Goal: Task Accomplishment & Management: Use online tool/utility

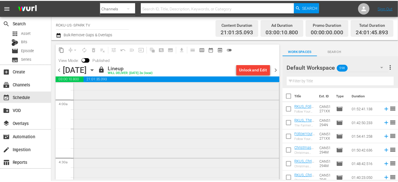
scroll to position [445, 0]
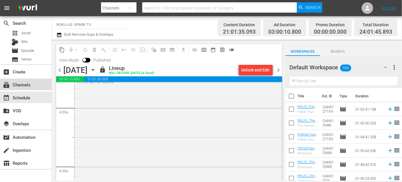
click at [22, 84] on div "subscriptions Channels" at bounding box center [16, 83] width 32 height 5
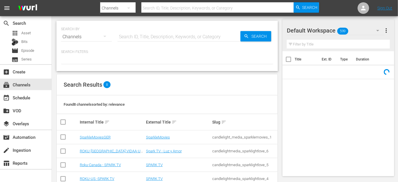
scroll to position [69, 0]
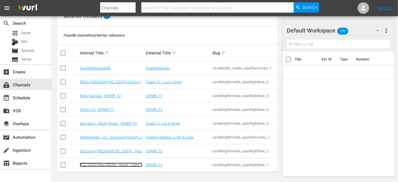
click at [116, 164] on link "TCL-VIZIO-Plex-VIDAA - Spark - Light & Love" at bounding box center [111, 167] width 62 height 9
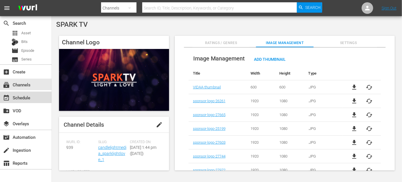
click at [31, 96] on div "event_available Schedule" at bounding box center [16, 96] width 32 height 5
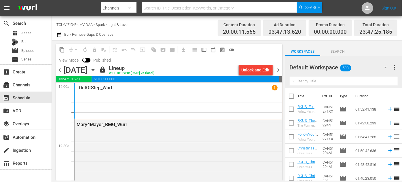
click at [96, 70] on icon "button" at bounding box center [93, 70] width 6 height 6
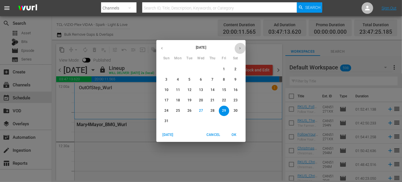
click at [242, 50] on button "button" at bounding box center [239, 48] width 11 height 11
click at [176, 75] on button "8" at bounding box center [178, 80] width 10 height 10
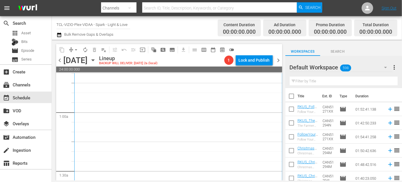
scroll to position [131, 0]
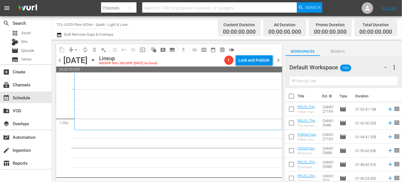
click at [384, 67] on icon "button" at bounding box center [385, 67] width 7 height 7
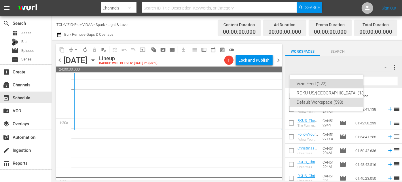
click at [327, 83] on div "Vizio Feed (222)" at bounding box center [332, 83] width 71 height 9
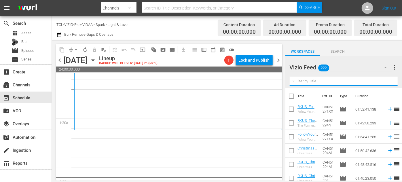
click at [327, 83] on input "text" at bounding box center [344, 81] width 108 height 9
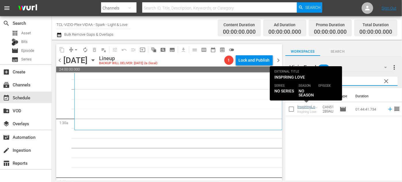
type input "inspiring"
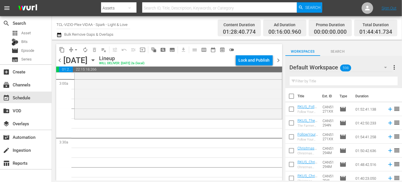
scroll to position [340, 0]
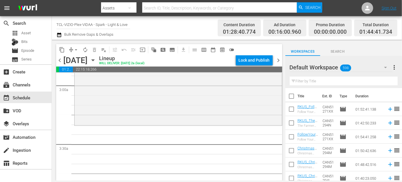
click at [386, 66] on icon "button" at bounding box center [385, 67] width 7 height 7
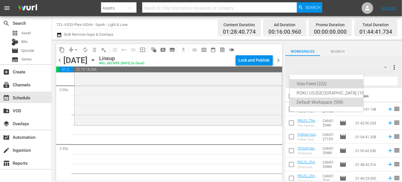
click at [320, 82] on div "Vizio Feed (222)" at bounding box center [332, 83] width 71 height 9
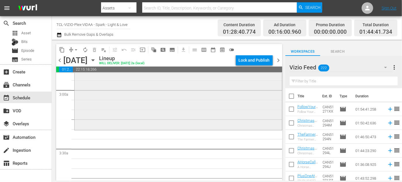
scroll to position [366, 0]
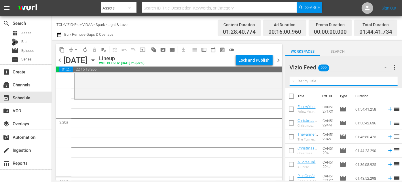
click at [309, 81] on input "text" at bounding box center [344, 81] width 108 height 9
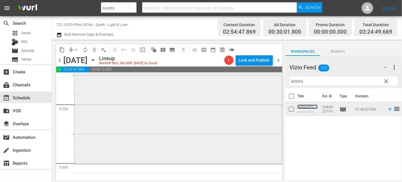
scroll to position [550, 0]
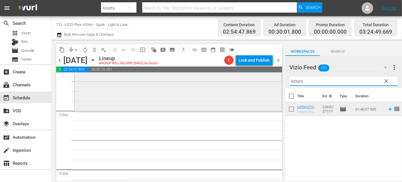
drag, startPoint x: 314, startPoint y: 79, endPoint x: 265, endPoint y: 79, distance: 48.1
click at [265, 79] on div "content_copy compress arrow_drop_down autorenew_outlined delete_forever_outline…" at bounding box center [227, 110] width 350 height 141
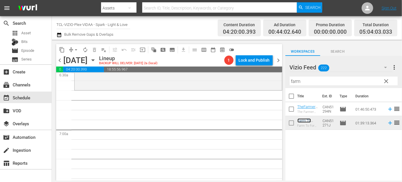
scroll to position [759, 0]
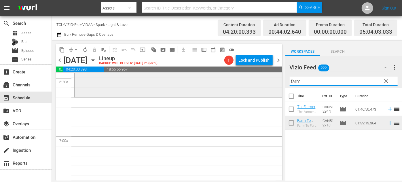
drag, startPoint x: 315, startPoint y: 79, endPoint x: 253, endPoint y: 77, distance: 61.4
click at [253, 77] on div "content_copy compress arrow_drop_down autorenew_outlined delete_forever_outline…" at bounding box center [227, 110] width 350 height 141
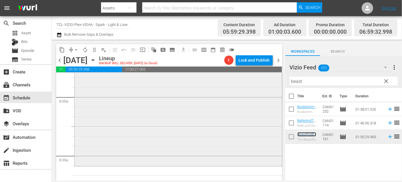
scroll to position [942, 0]
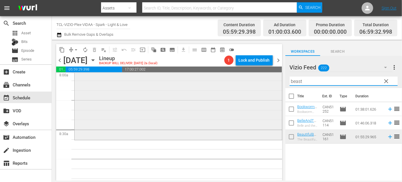
drag, startPoint x: 309, startPoint y: 80, endPoint x: 260, endPoint y: 80, distance: 49.2
click at [260, 80] on div "content_copy compress arrow_drop_down autorenew_outlined delete_forever_outline…" at bounding box center [227, 110] width 350 height 141
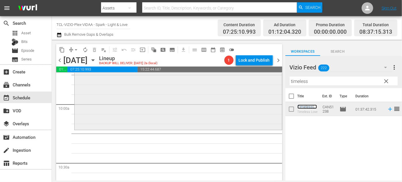
scroll to position [1152, 0]
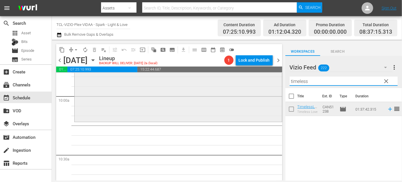
drag, startPoint x: 314, startPoint y: 83, endPoint x: 278, endPoint y: 79, distance: 36.5
click at [278, 79] on div "content_copy compress arrow_drop_down autorenew_outlined delete_forever_outline…" at bounding box center [227, 110] width 350 height 141
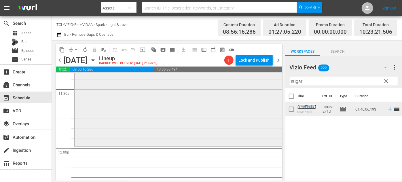
scroll to position [1361, 0]
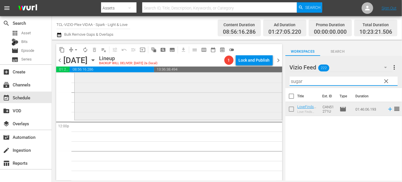
drag, startPoint x: 307, startPoint y: 81, endPoint x: 277, endPoint y: 81, distance: 29.9
click at [277, 81] on div "content_copy compress arrow_drop_down autorenew_outlined delete_forever_outline…" at bounding box center [227, 110] width 350 height 141
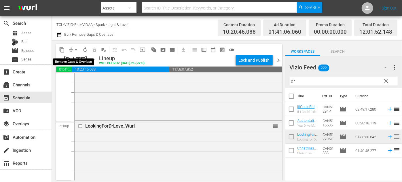
click at [75, 47] on span "arrow_drop_down" at bounding box center [76, 50] width 6 height 6
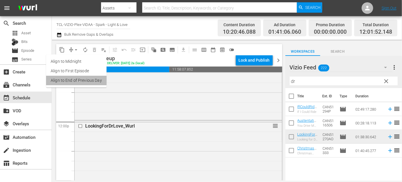
click at [90, 81] on li "Align to End of Previous Day" at bounding box center [76, 81] width 60 height 10
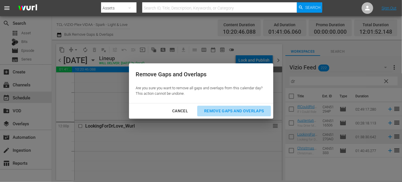
click at [238, 109] on div "Remove Gaps and Overlaps" at bounding box center [234, 110] width 69 height 7
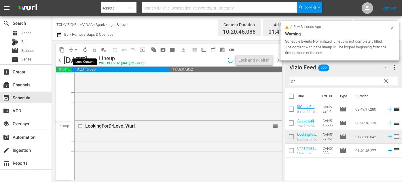
click at [85, 51] on span "autorenew_outlined" at bounding box center [85, 50] width 6 height 6
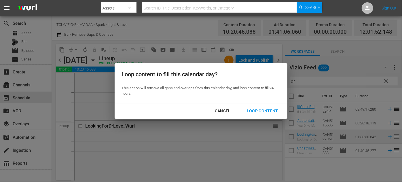
click at [264, 111] on div "Loop Content" at bounding box center [262, 110] width 41 height 7
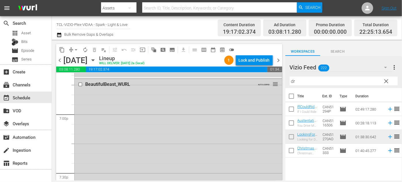
scroll to position [2190, 0]
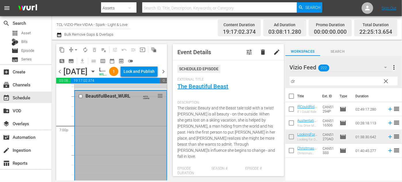
scroll to position [52, 0]
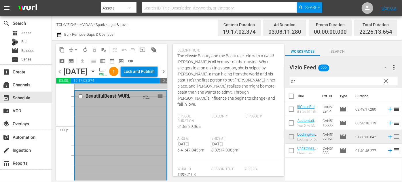
click at [144, 77] on div "Lock and Publish" at bounding box center [139, 71] width 31 height 10
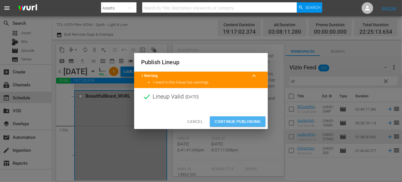
click at [236, 119] on span "Continue Publishing" at bounding box center [237, 121] width 46 height 7
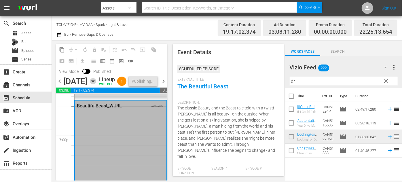
click at [96, 84] on icon "button" at bounding box center [93, 81] width 6 height 6
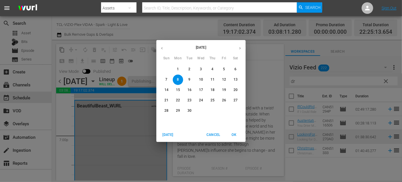
click at [187, 77] on span "9" at bounding box center [189, 79] width 10 height 5
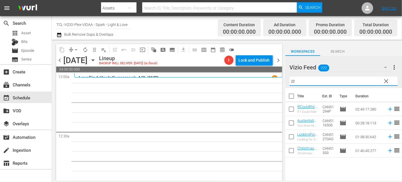
drag, startPoint x: 297, startPoint y: 80, endPoint x: 282, endPoint y: 79, distance: 15.6
click at [282, 79] on div "content_copy compress arrow_drop_down autorenew_outlined delete_forever_outline…" at bounding box center [227, 110] width 350 height 141
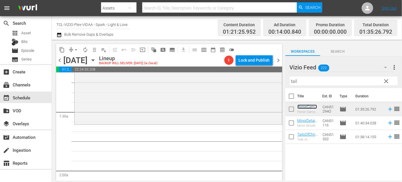
scroll to position [157, 0]
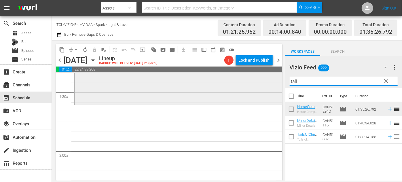
drag, startPoint x: 303, startPoint y: 82, endPoint x: 263, endPoint y: 79, distance: 39.8
click at [263, 80] on div "content_copy compress arrow_drop_down autorenew_outlined delete_forever_outline…" at bounding box center [227, 110] width 350 height 141
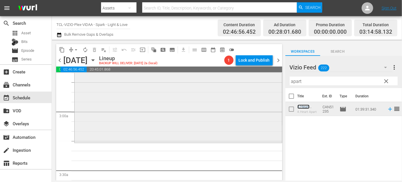
scroll to position [366, 0]
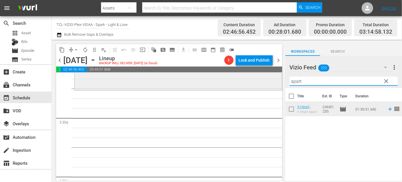
drag, startPoint x: 309, startPoint y: 83, endPoint x: 273, endPoint y: 82, distance: 36.0
click at [272, 82] on div "content_copy compress arrow_drop_down autorenew_outlined delete_forever_outline…" at bounding box center [227, 110] width 350 height 141
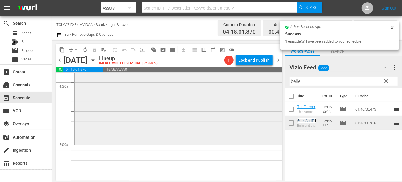
scroll to position [550, 0]
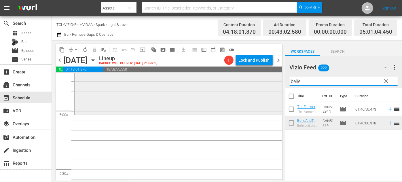
drag, startPoint x: 311, startPoint y: 81, endPoint x: 275, endPoint y: 81, distance: 36.0
click at [275, 81] on div "content_copy compress arrow_drop_down autorenew_outlined delete_forever_outline…" at bounding box center [227, 110] width 350 height 141
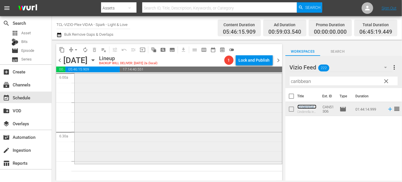
scroll to position [759, 0]
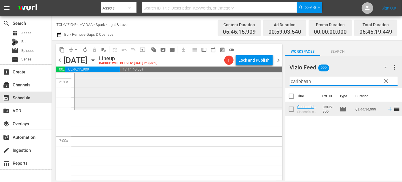
drag, startPoint x: 323, startPoint y: 80, endPoint x: 265, endPoint y: 81, distance: 58.4
click at [265, 81] on div "content_copy compress arrow_drop_down autorenew_outlined delete_forever_outline…" at bounding box center [227, 110] width 350 height 141
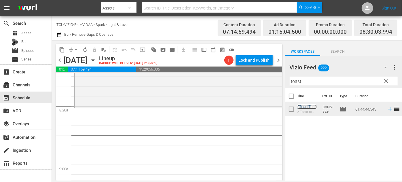
scroll to position [968, 0]
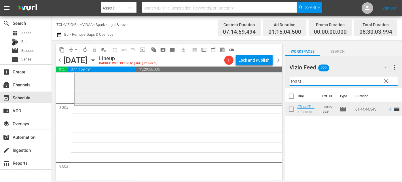
drag, startPoint x: 323, startPoint y: 80, endPoint x: 278, endPoint y: 80, distance: 45.2
click at [278, 80] on div "content_copy compress arrow_drop_down autorenew_outlined delete_forever_outline…" at bounding box center [227, 110] width 350 height 141
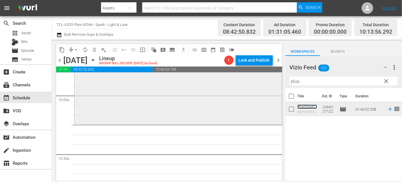
scroll to position [1152, 0]
drag, startPoint x: 293, startPoint y: 80, endPoint x: 247, endPoint y: 80, distance: 46.1
click at [247, 80] on div "content_copy compress arrow_drop_down autorenew_outlined delete_forever_outline…" at bounding box center [227, 110] width 350 height 141
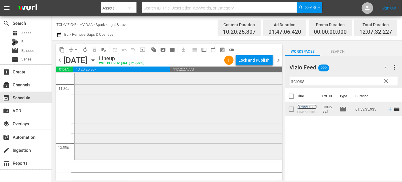
scroll to position [1361, 0]
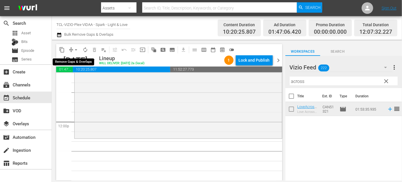
click at [77, 50] on span "arrow_drop_down" at bounding box center [76, 50] width 6 height 6
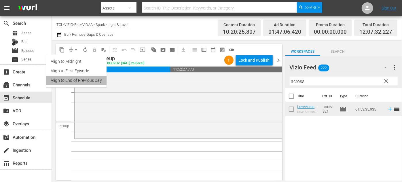
click at [86, 79] on li "Align to End of Previous Day" at bounding box center [76, 81] width 60 height 10
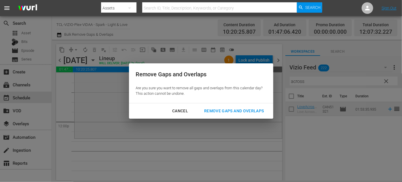
click at [234, 111] on div "Remove Gaps and Overlaps" at bounding box center [234, 110] width 69 height 7
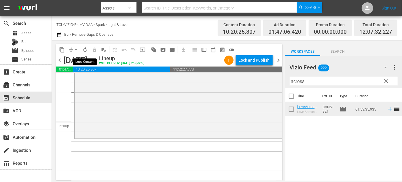
click at [88, 50] on span "autorenew_outlined" at bounding box center [85, 50] width 6 height 6
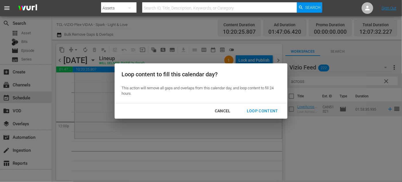
click at [263, 111] on div "Loop Content" at bounding box center [262, 110] width 41 height 7
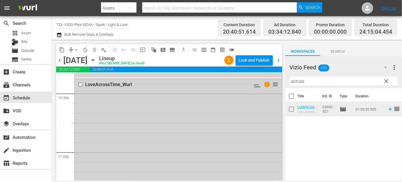
scroll to position [2586, 0]
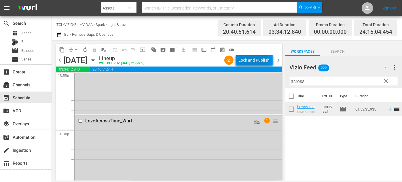
click at [249, 56] on div "Lock and Publish" at bounding box center [254, 60] width 31 height 10
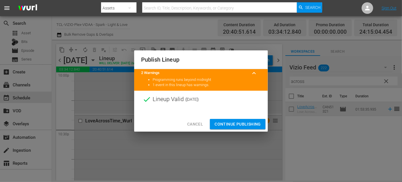
click at [236, 125] on span "Continue Publishing" at bounding box center [237, 124] width 46 height 7
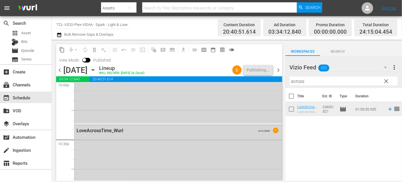
click at [96, 70] on icon "button" at bounding box center [93, 70] width 6 height 6
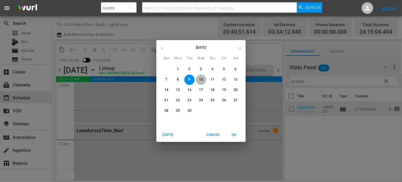
click at [202, 79] on p "10" at bounding box center [201, 79] width 4 height 5
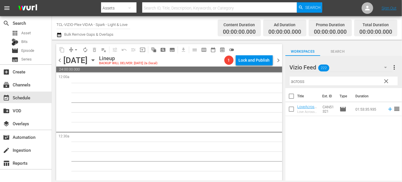
click at [59, 62] on span "chevron_left" at bounding box center [59, 60] width 7 height 7
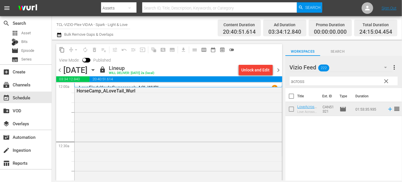
click at [94, 69] on icon "button" at bounding box center [93, 69] width 3 height 1
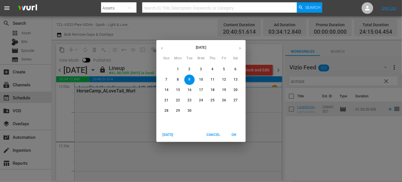
click at [200, 79] on p "10" at bounding box center [201, 79] width 4 height 5
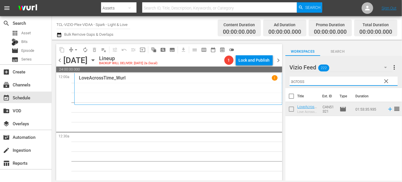
drag, startPoint x: 316, startPoint y: 82, endPoint x: 281, endPoint y: 80, distance: 34.9
click at [281, 80] on div "content_copy compress arrow_drop_down autorenew_outlined delete_forever_outline…" at bounding box center [227, 110] width 350 height 141
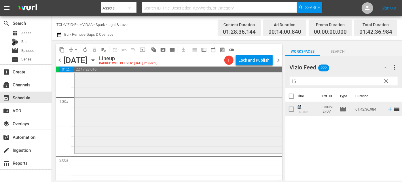
scroll to position [157, 0]
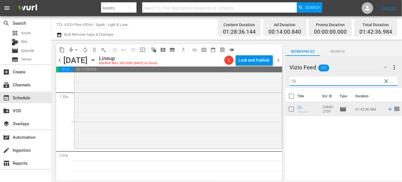
drag, startPoint x: 309, startPoint y: 82, endPoint x: 280, endPoint y: 81, distance: 29.7
click at [280, 81] on div "content_copy compress arrow_drop_down autorenew_outlined delete_forever_outline…" at bounding box center [227, 110] width 350 height 141
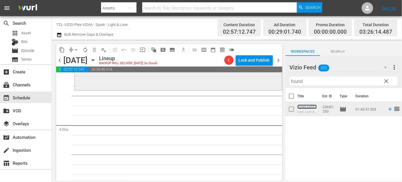
scroll to position [419, 0]
drag, startPoint x: 309, startPoint y: 81, endPoint x: 246, endPoint y: 79, distance: 62.8
click at [246, 79] on div "content_copy compress arrow_drop_down autorenew_outlined delete_forever_outline…" at bounding box center [227, 110] width 350 height 141
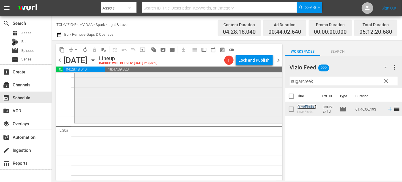
scroll to position [602, 0]
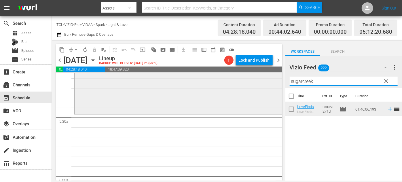
drag, startPoint x: 336, startPoint y: 82, endPoint x: 265, endPoint y: 81, distance: 70.8
click at [265, 81] on div "content_copy compress arrow_drop_down autorenew_outlined delete_forever_outline…" at bounding box center [227, 110] width 350 height 141
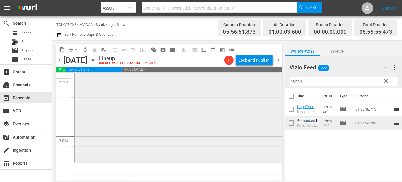
scroll to position [785, 0]
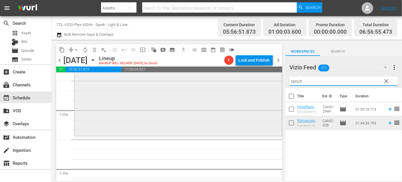
drag, startPoint x: 312, startPoint y: 82, endPoint x: 270, endPoint y: 81, distance: 42.3
click at [270, 81] on div "content_copy compress arrow_drop_down autorenew_outlined delete_forever_outline…" at bounding box center [227, 110] width 350 height 141
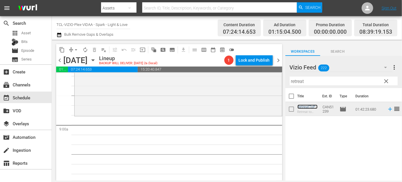
scroll to position [1021, 0]
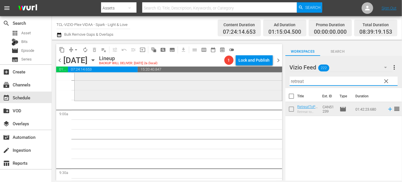
drag, startPoint x: 311, startPoint y: 82, endPoint x: 254, endPoint y: 83, distance: 57.3
click at [254, 82] on div "content_copy compress arrow_drop_down autorenew_outlined delete_forever_outline…" at bounding box center [227, 110] width 350 height 141
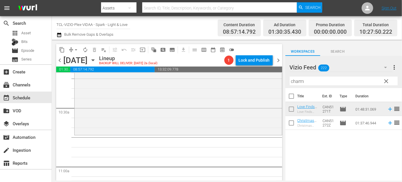
scroll to position [1204, 0]
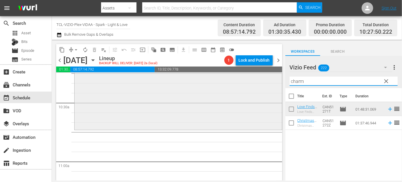
drag, startPoint x: 314, startPoint y: 81, endPoint x: 245, endPoint y: 75, distance: 69.0
click at [245, 77] on div "content_copy compress arrow_drop_down autorenew_outlined delete_forever_outline…" at bounding box center [227, 110] width 350 height 141
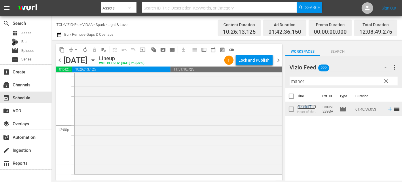
scroll to position [1361, 0]
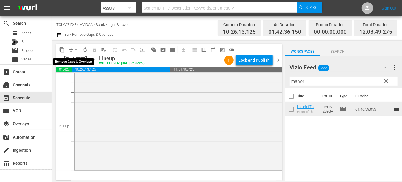
click at [76, 49] on span "arrow_drop_down" at bounding box center [76, 50] width 6 height 6
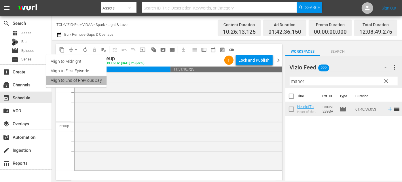
click at [77, 79] on li "Align to End of Previous Day" at bounding box center [76, 81] width 60 height 10
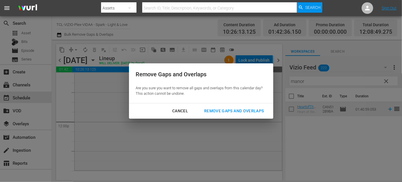
click at [247, 112] on div "Remove Gaps and Overlaps" at bounding box center [234, 110] width 69 height 7
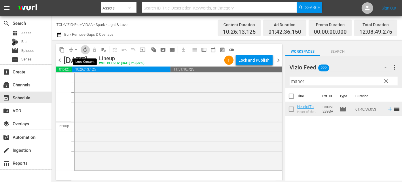
click at [85, 50] on span "autorenew_outlined" at bounding box center [85, 50] width 6 height 6
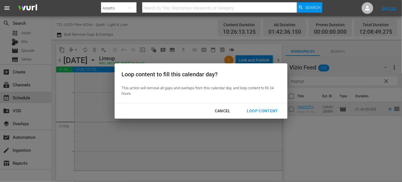
click at [252, 109] on div "Loop Content" at bounding box center [262, 110] width 41 height 7
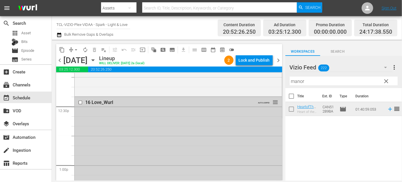
scroll to position [1443, 0]
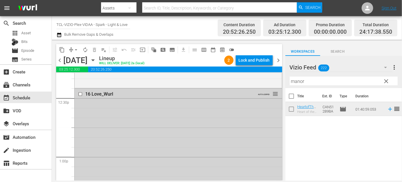
click at [80, 94] on input "checkbox" at bounding box center [81, 94] width 6 height 5
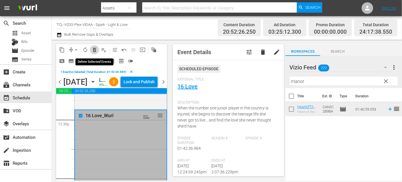
click at [92, 51] on span "delete_forever_outlined" at bounding box center [95, 50] width 6 height 6
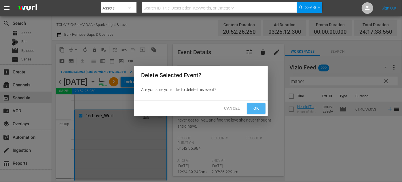
click at [261, 111] on button "Ok" at bounding box center [256, 108] width 18 height 11
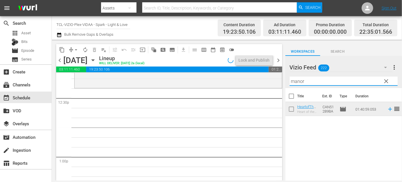
drag, startPoint x: 316, startPoint y: 79, endPoint x: 279, endPoint y: 77, distance: 37.0
click at [279, 77] on div "content_copy compress arrow_drop_down autorenew_outlined delete_forever_outline…" at bounding box center [227, 110] width 350 height 141
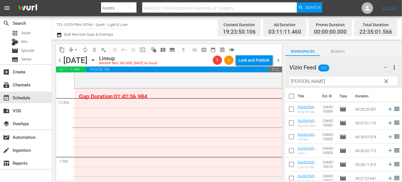
click at [286, 83] on div "Vizio Feed 222 Vizio Feed more_vert clear Filter by Title Austen" at bounding box center [343, 72] width 117 height 32
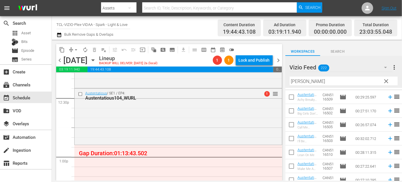
scroll to position [7, 0]
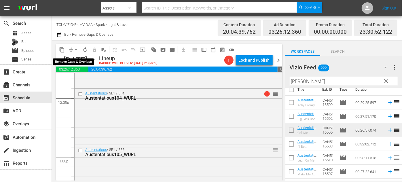
click at [78, 49] on span "arrow_drop_down" at bounding box center [76, 50] width 6 height 6
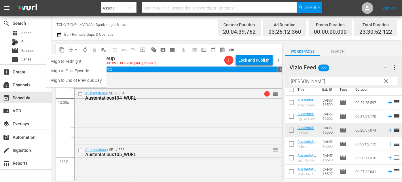
click at [91, 83] on li "Align to End of Previous Day" at bounding box center [76, 81] width 60 height 10
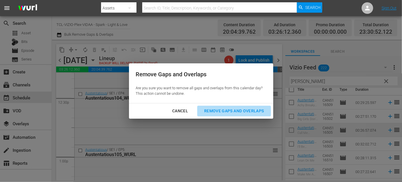
click at [252, 110] on div "Remove Gaps and Overlaps" at bounding box center [234, 110] width 69 height 7
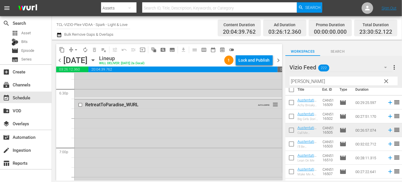
scroll to position [2150, 0]
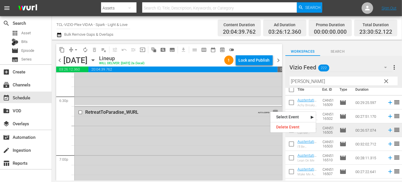
drag, startPoint x: 270, startPoint y: 111, endPoint x: 266, endPoint y: 135, distance: 24.2
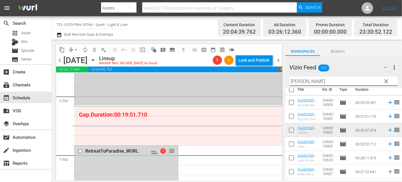
drag, startPoint x: 309, startPoint y: 80, endPoint x: 276, endPoint y: 79, distance: 33.7
click at [276, 79] on div "content_copy compress arrow_drop_down autorenew_outlined delete_forever_outline…" at bounding box center [227, 110] width 350 height 141
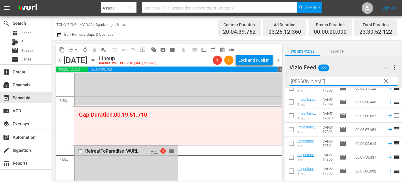
scroll to position [33, 0]
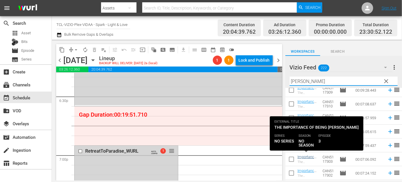
type input "mike"
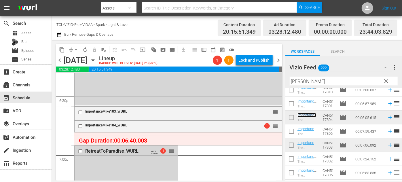
scroll to position [59, 0]
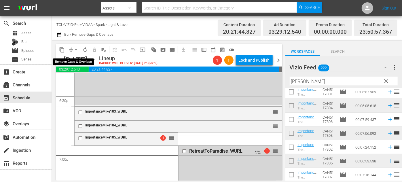
click at [76, 50] on span "arrow_drop_down" at bounding box center [76, 50] width 6 height 6
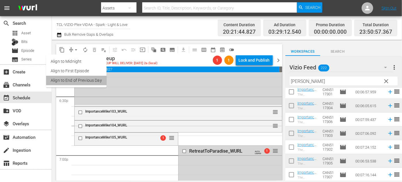
click at [83, 82] on li "Align to End of Previous Day" at bounding box center [76, 81] width 60 height 10
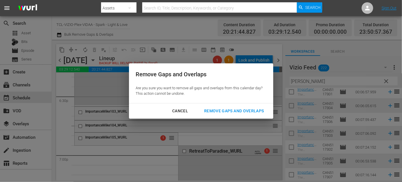
click at [250, 112] on div "Remove Gaps and Overlaps" at bounding box center [234, 110] width 69 height 7
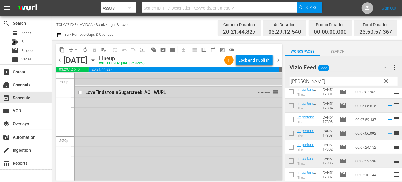
scroll to position [1600, 0]
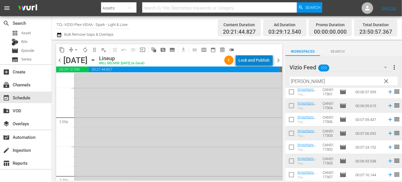
click at [261, 58] on div "Lock and Publish" at bounding box center [254, 60] width 31 height 10
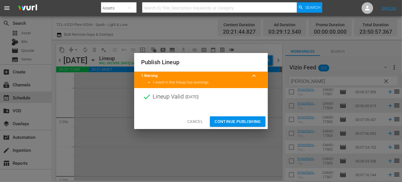
click at [240, 123] on span "Continue Publishing" at bounding box center [237, 121] width 46 height 7
